Goal: Information Seeking & Learning: Compare options

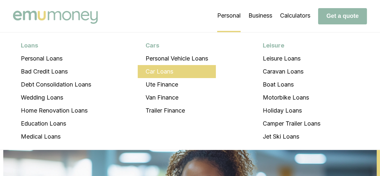
click at [170, 71] on li "Car Loans" at bounding box center [177, 71] width 78 height 13
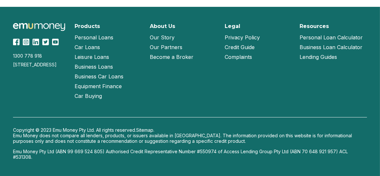
scroll to position [3301, 0]
click at [170, 52] on link "Our Partners" at bounding box center [166, 47] width 33 height 10
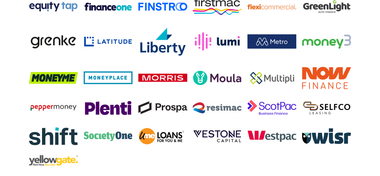
scroll to position [497, 0]
click at [176, 143] on img at bounding box center [162, 137] width 49 height 20
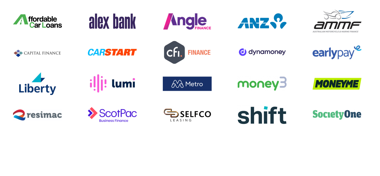
scroll to position [0, 582]
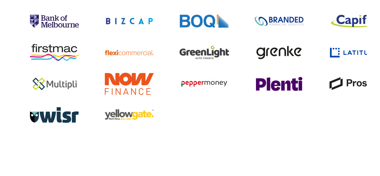
click at [205, 58] on img at bounding box center [203, 52] width 51 height 21
click at [66, 56] on img at bounding box center [54, 53] width 51 height 18
